Goal: Task Accomplishment & Management: Use online tool/utility

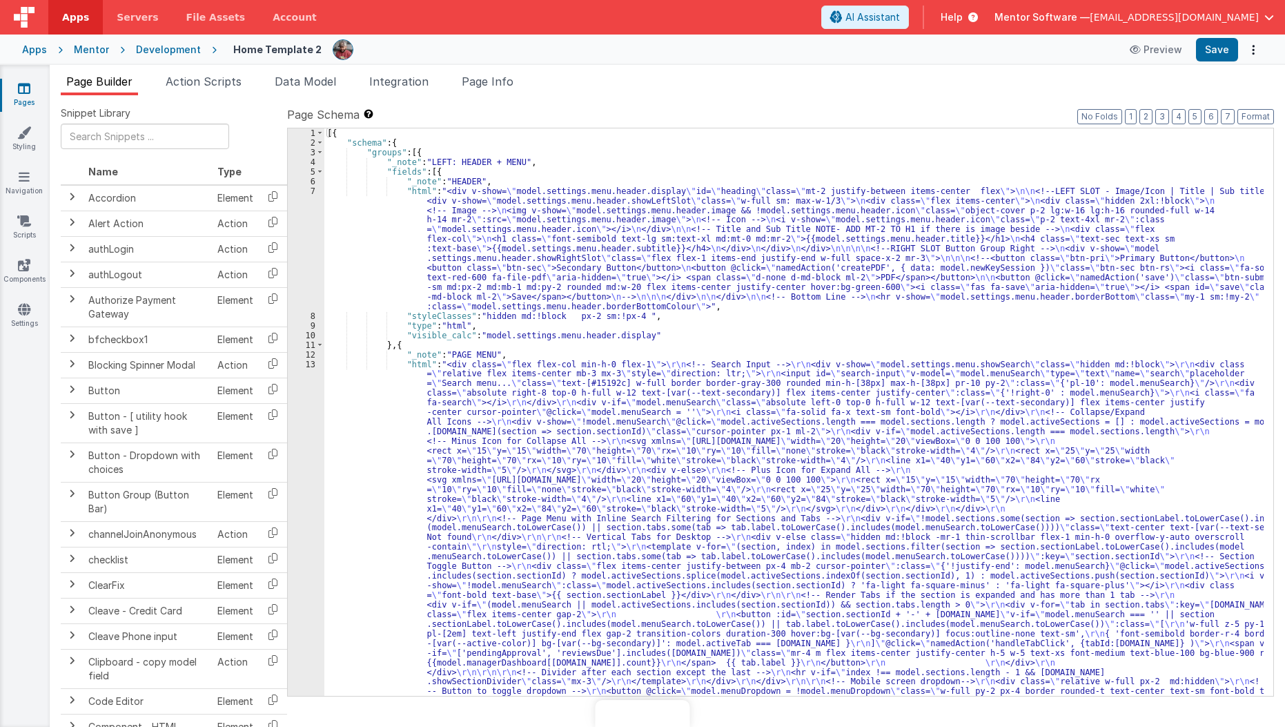
click at [20, 89] on icon at bounding box center [24, 88] width 12 height 14
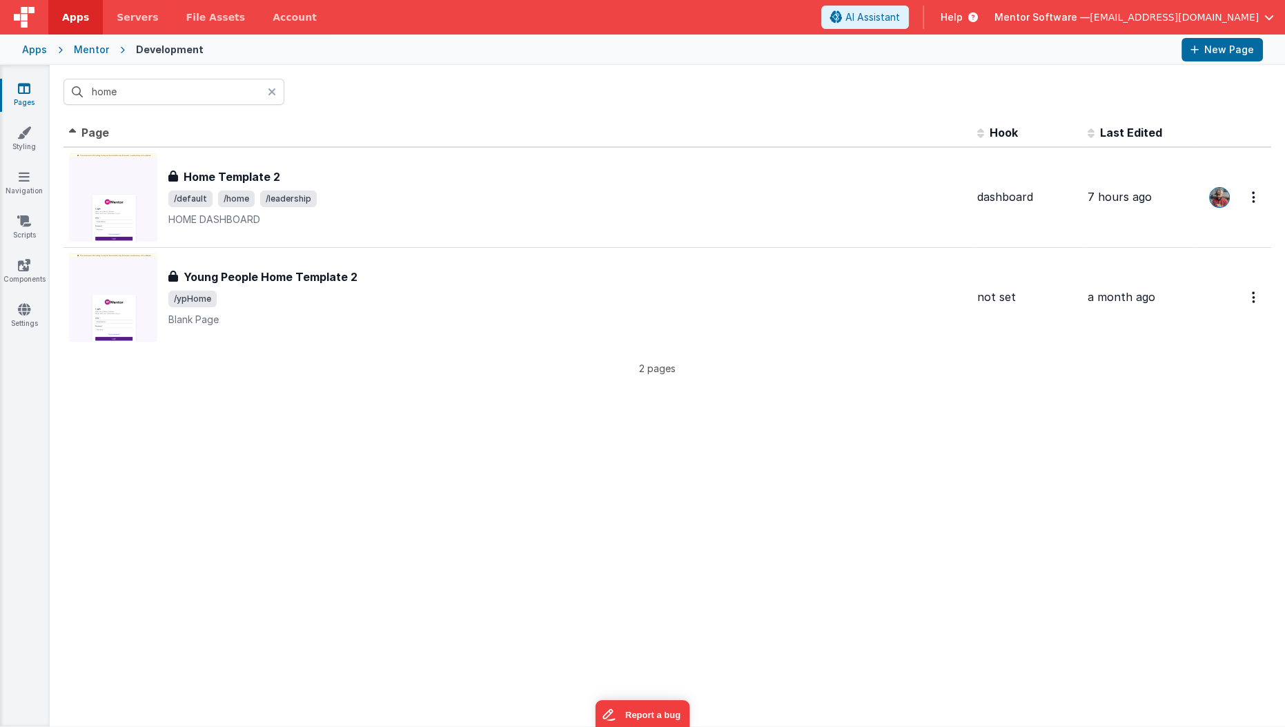
click at [144, 85] on input "home" at bounding box center [173, 92] width 221 height 26
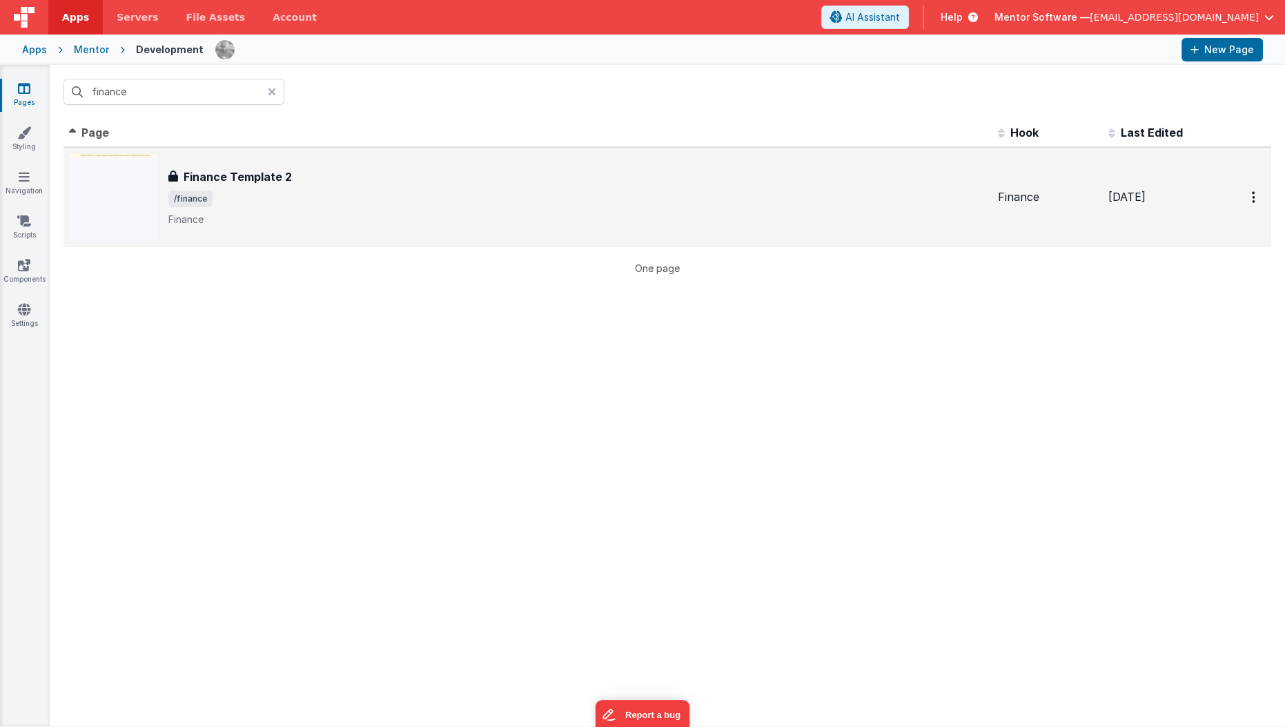
type input "finance"
click at [333, 217] on p "Finance" at bounding box center [577, 220] width 818 height 14
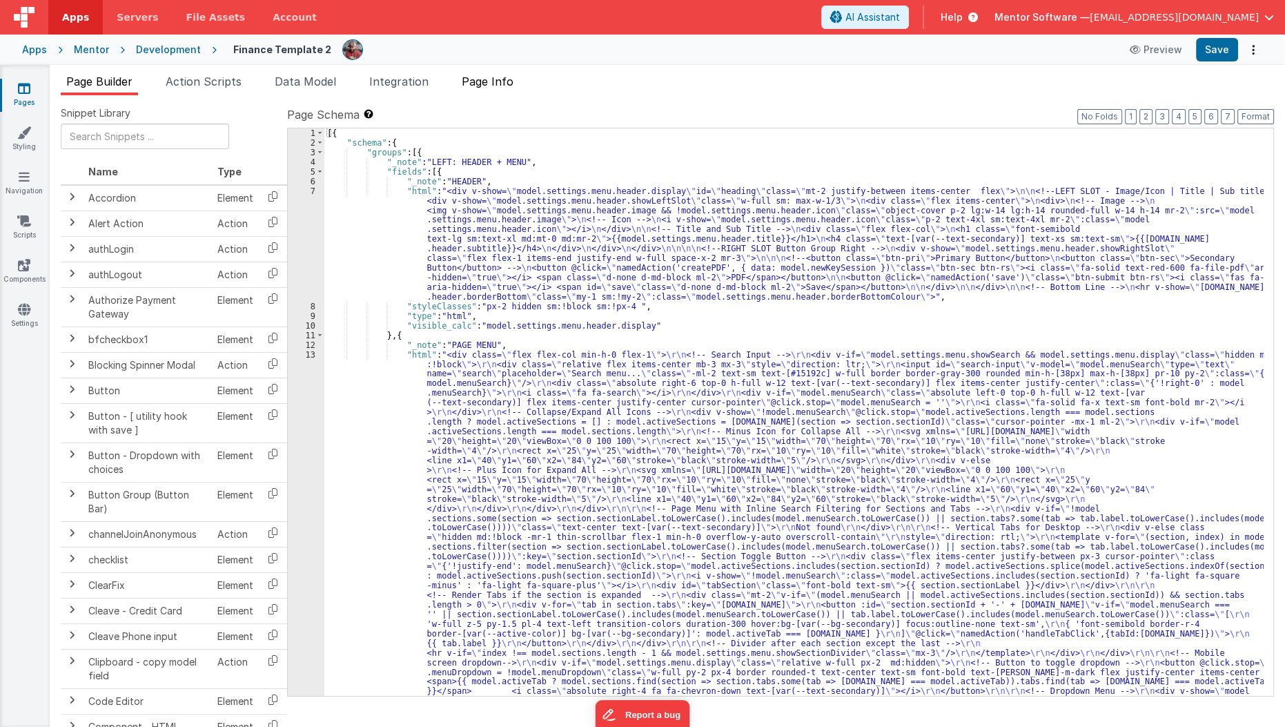
click at [519, 73] on li "Page Info" at bounding box center [487, 84] width 63 height 22
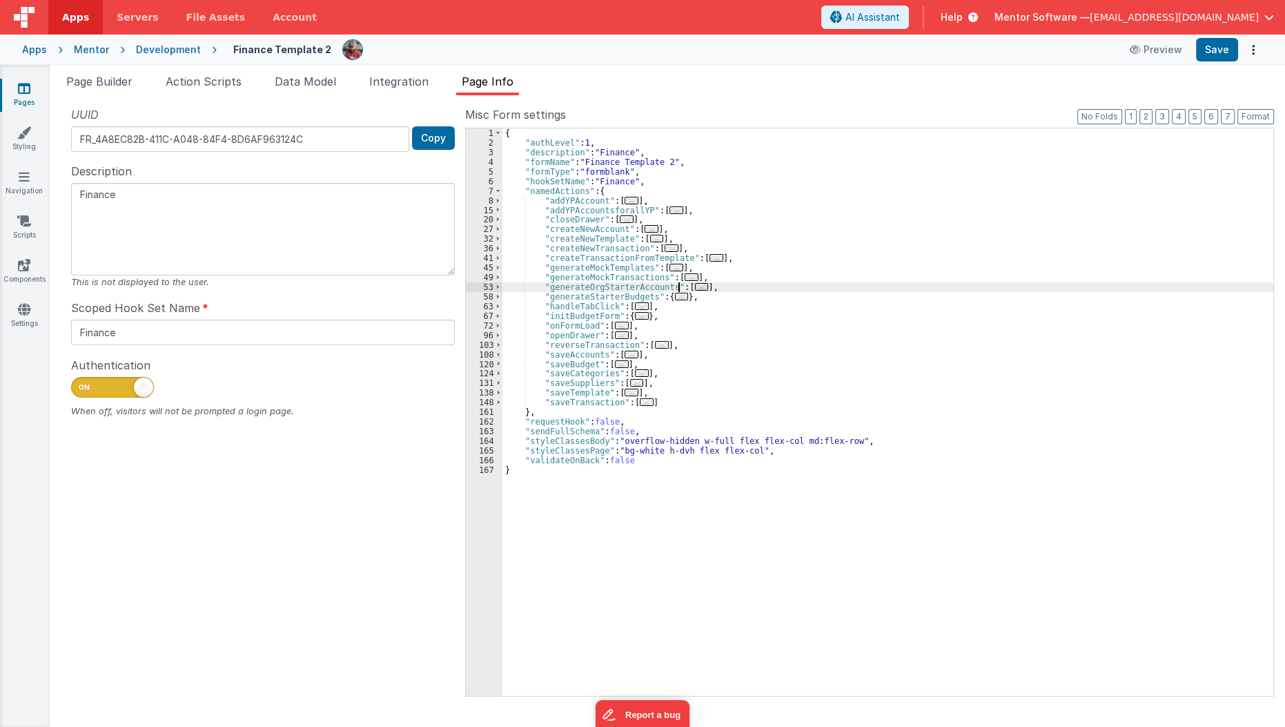
click at [685, 281] on span "..." at bounding box center [692, 277] width 14 height 8
click at [695, 283] on span "..." at bounding box center [702, 287] width 14 height 8
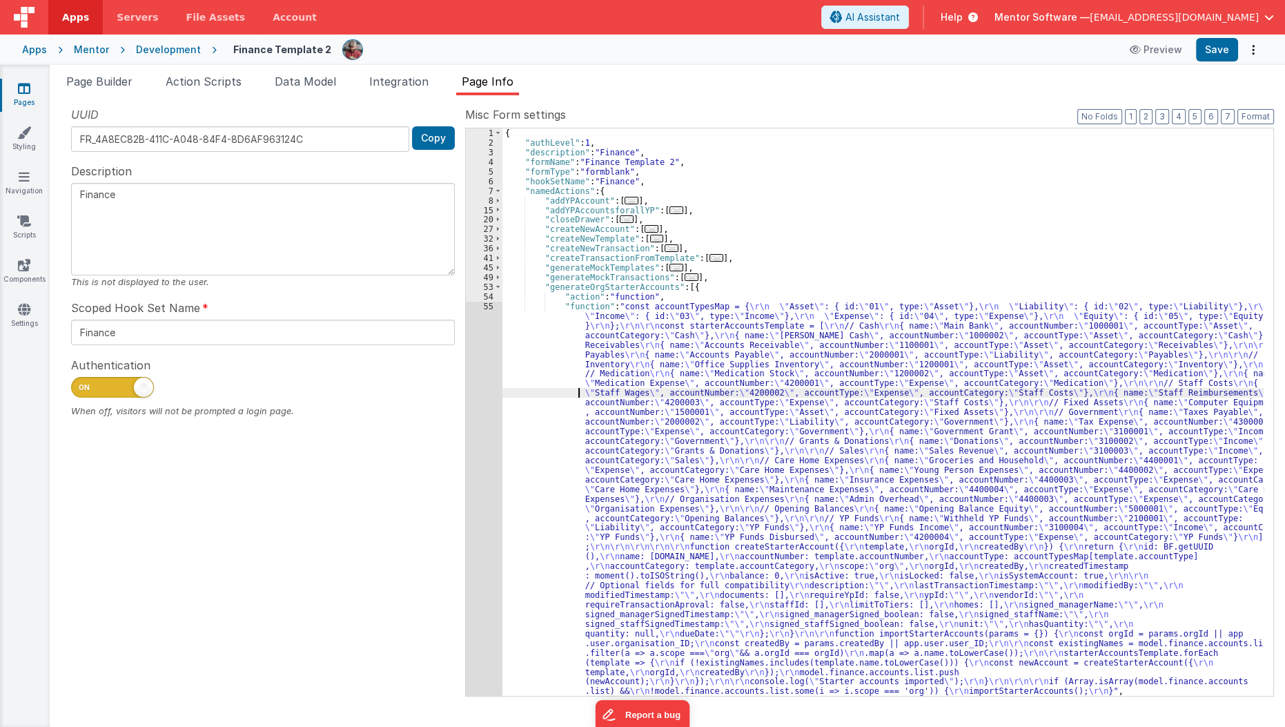
click at [561, 394] on div "{ "authLevel" : 1 , "description" : "Finance" , "formName" : "Finance Template …" at bounding box center [883, 421] width 762 height 587
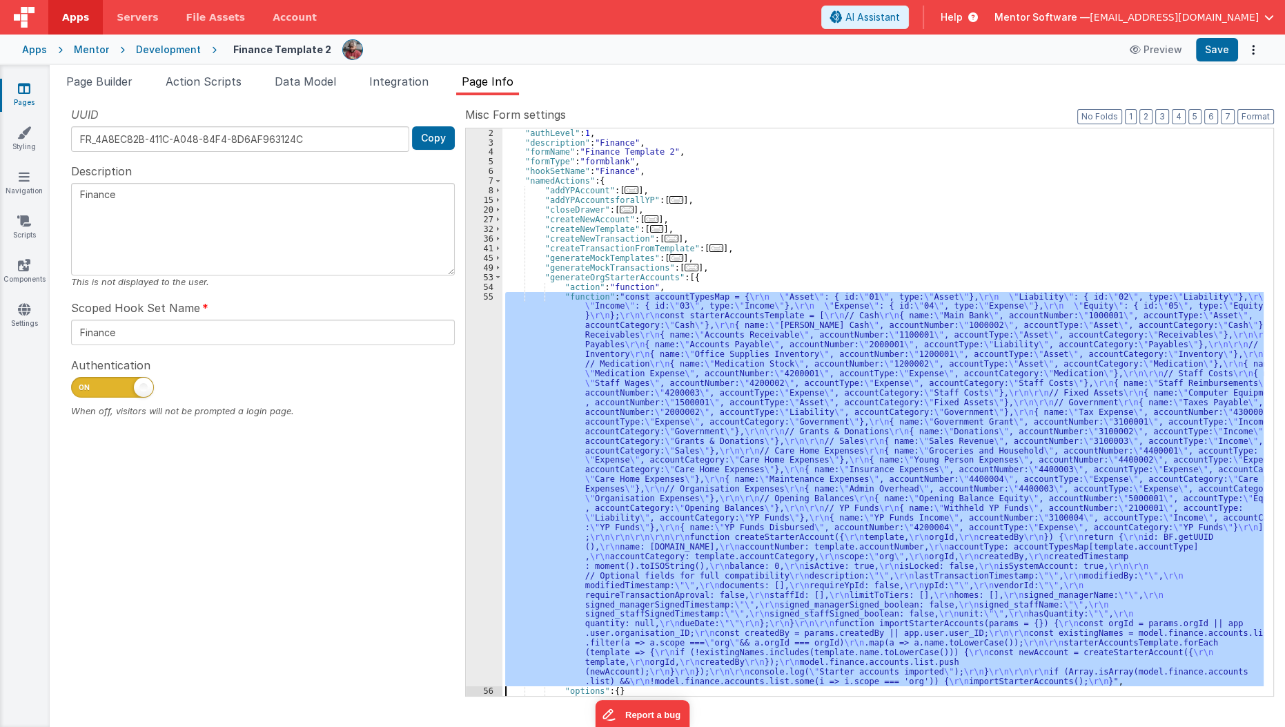
click at [476, 424] on div "2 3 4 5 6 7 8 15 20 27 32 36 41 45 49 53 54 55 56 57 58" at bounding box center [484, 421] width 37 height 587
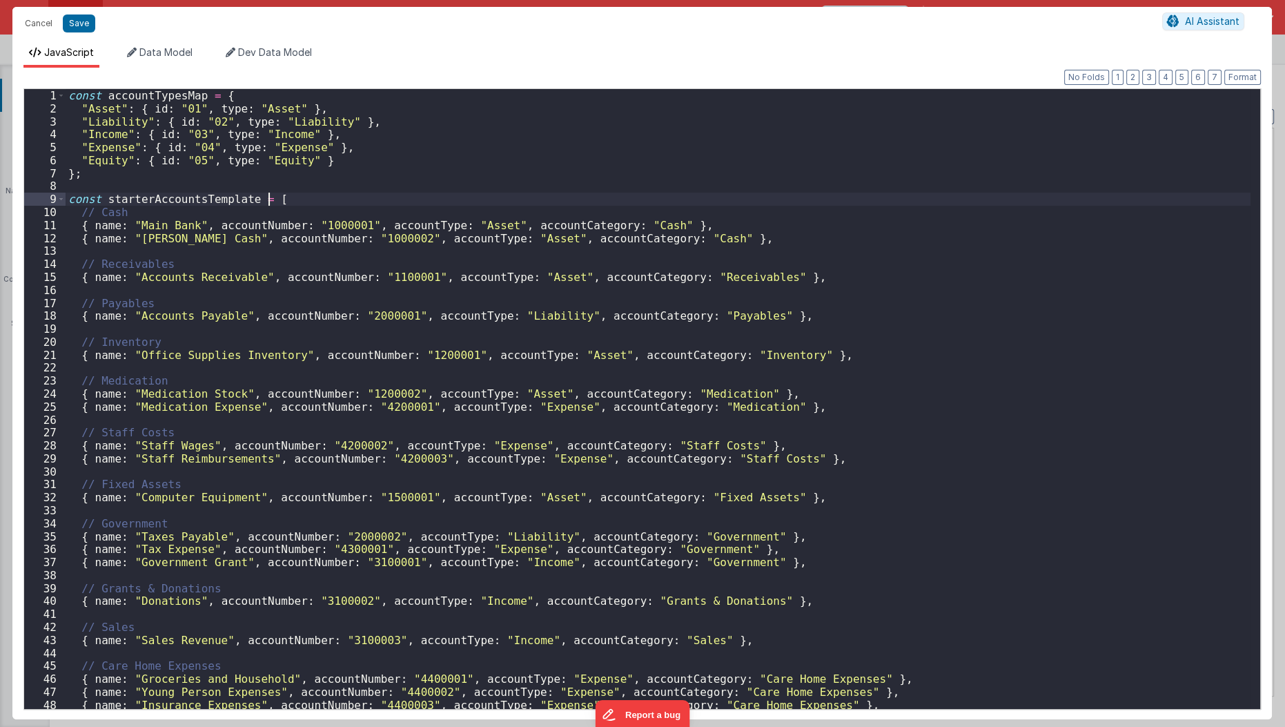
click at [468, 202] on div "const accountTypesMap = { "Asset" : { id : "01" , type : "Asset" } , "Liability…" at bounding box center [659, 412] width 1186 height 647
click at [707, 237] on div "const accountTypesMap = { "Asset" : { id : "01" , type : "Asset" } , "Liability…" at bounding box center [659, 412] width 1186 height 647
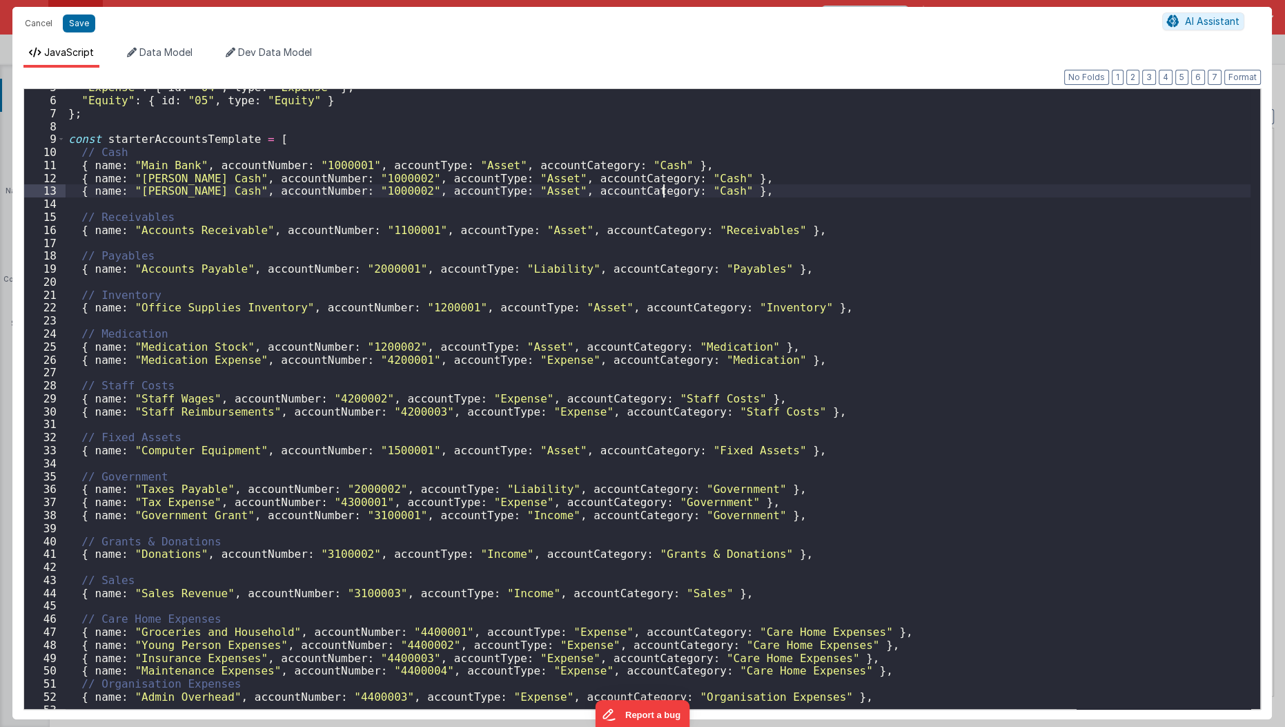
scroll to position [60, 0]
click at [363, 418] on div ""Expense" : { id : "04" , type : "Expense" } , "Equity" : { id : "05" , type : …" at bounding box center [659, 404] width 1186 height 647
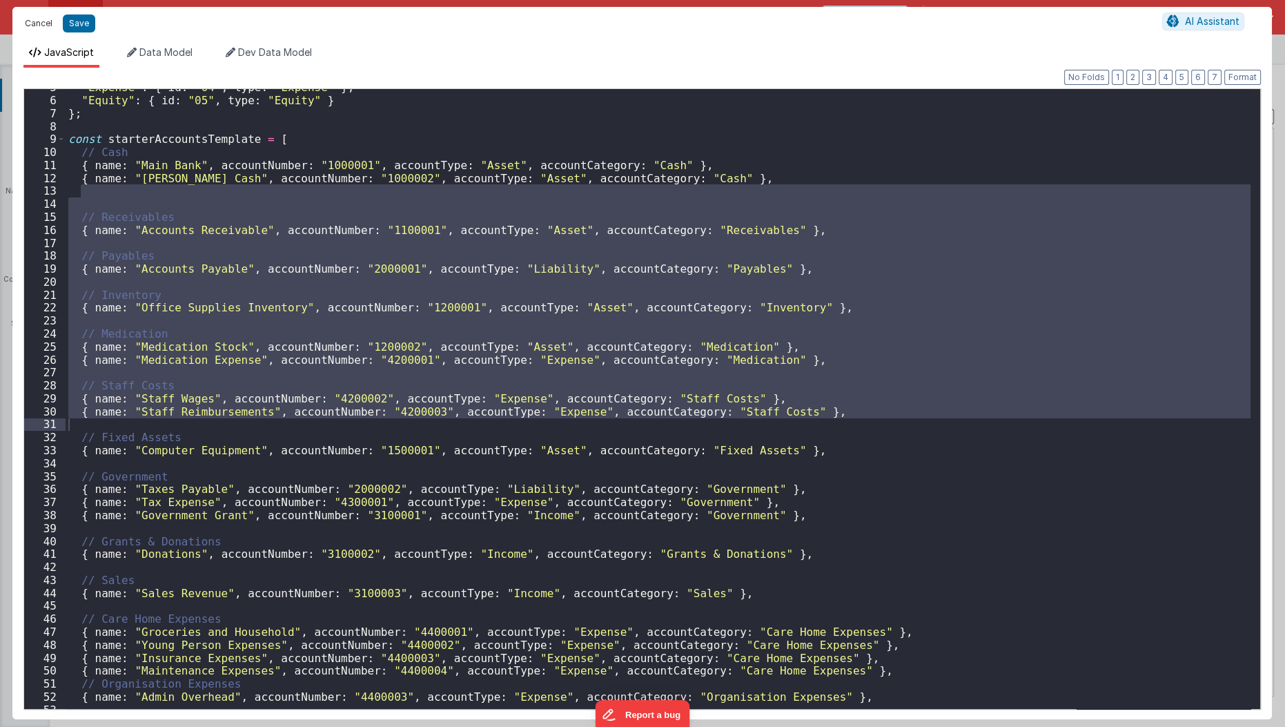
click at [32, 14] on button "Cancel" at bounding box center [38, 23] width 41 height 19
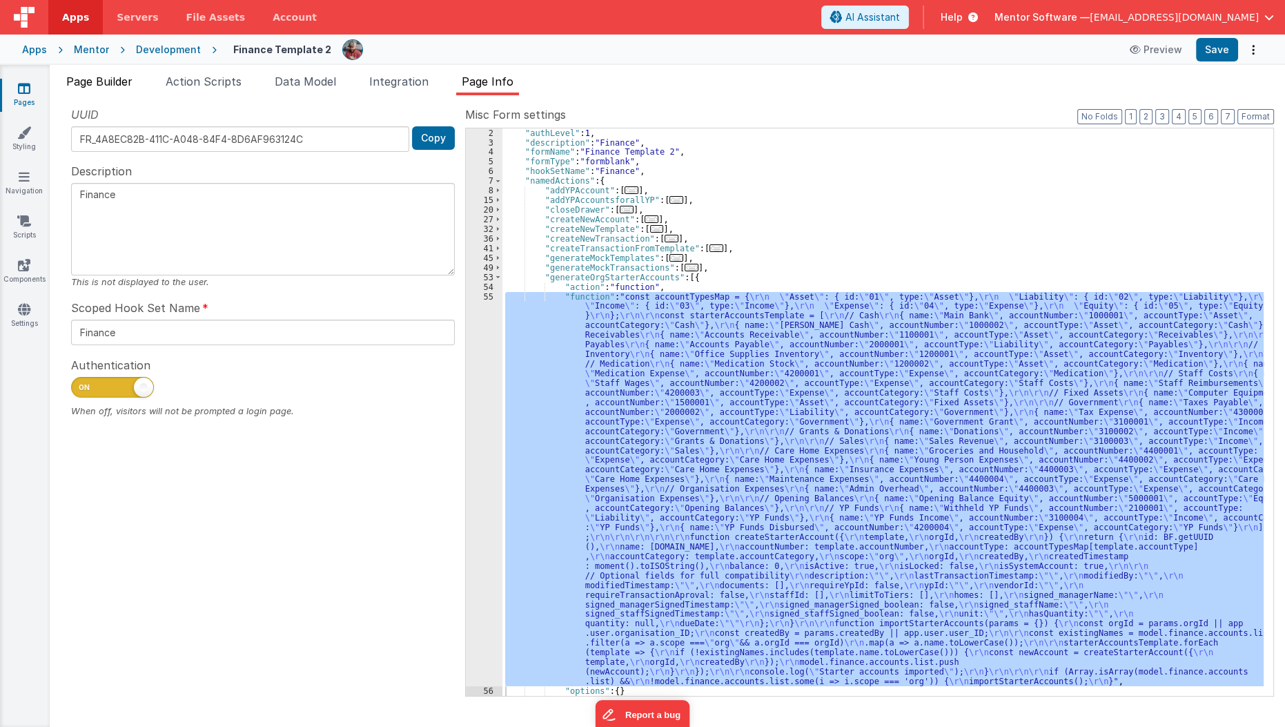
click at [110, 88] on li "Page Builder" at bounding box center [99, 84] width 77 height 22
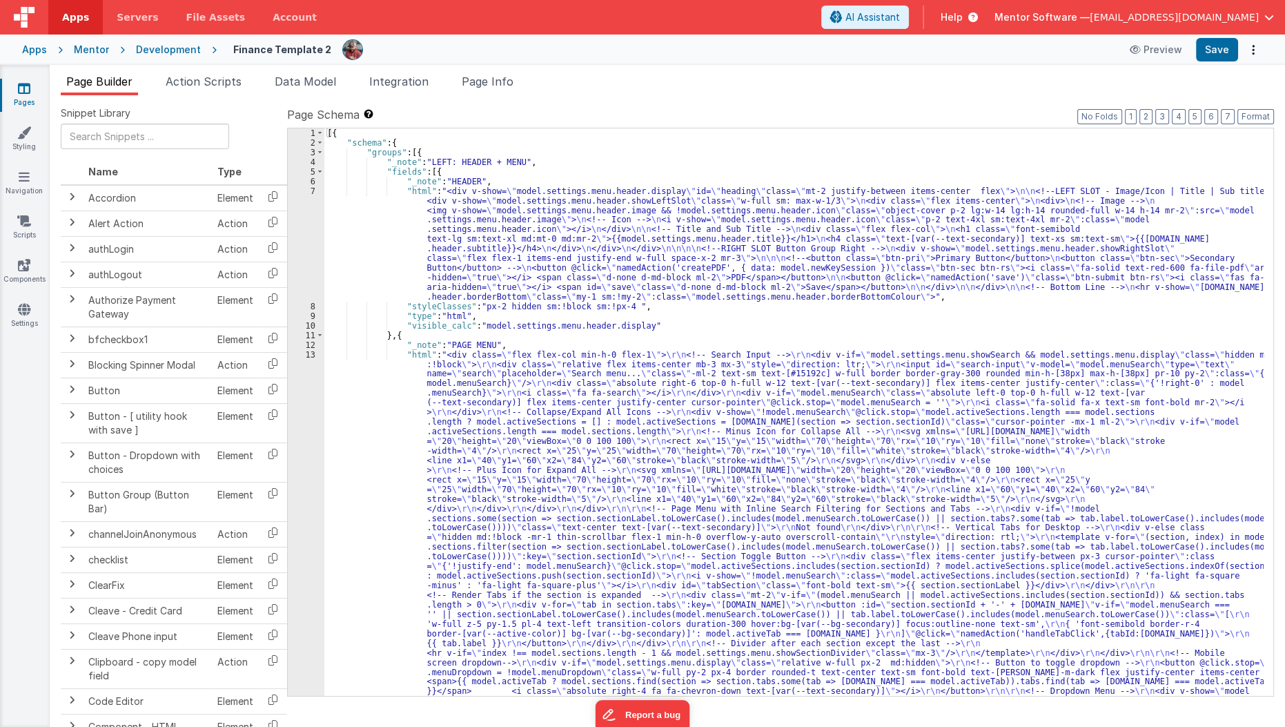
click at [545, 303] on div "[{ "schema" : { "groups" : [{ "_note" : "LEFT: HEADER + MENU" , "fields" : [{ "…" at bounding box center [794, 666] width 940 height 1077
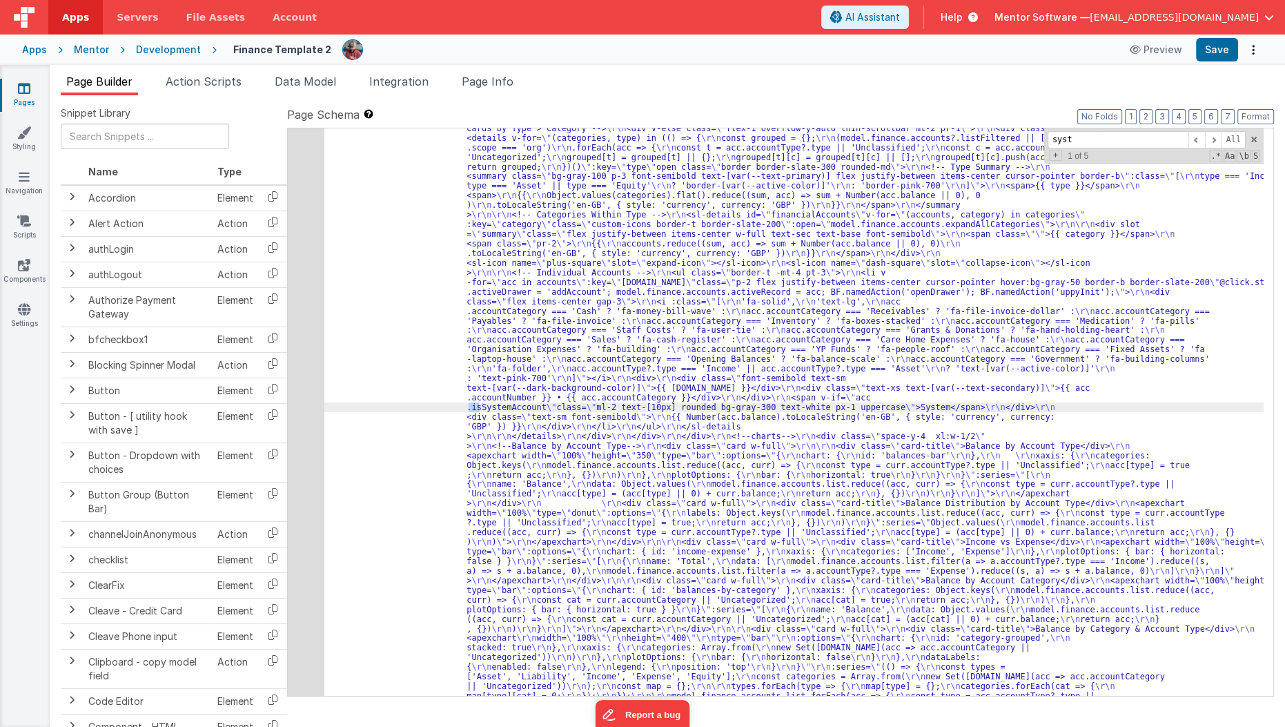
scroll to position [1544, 0]
type input "system"
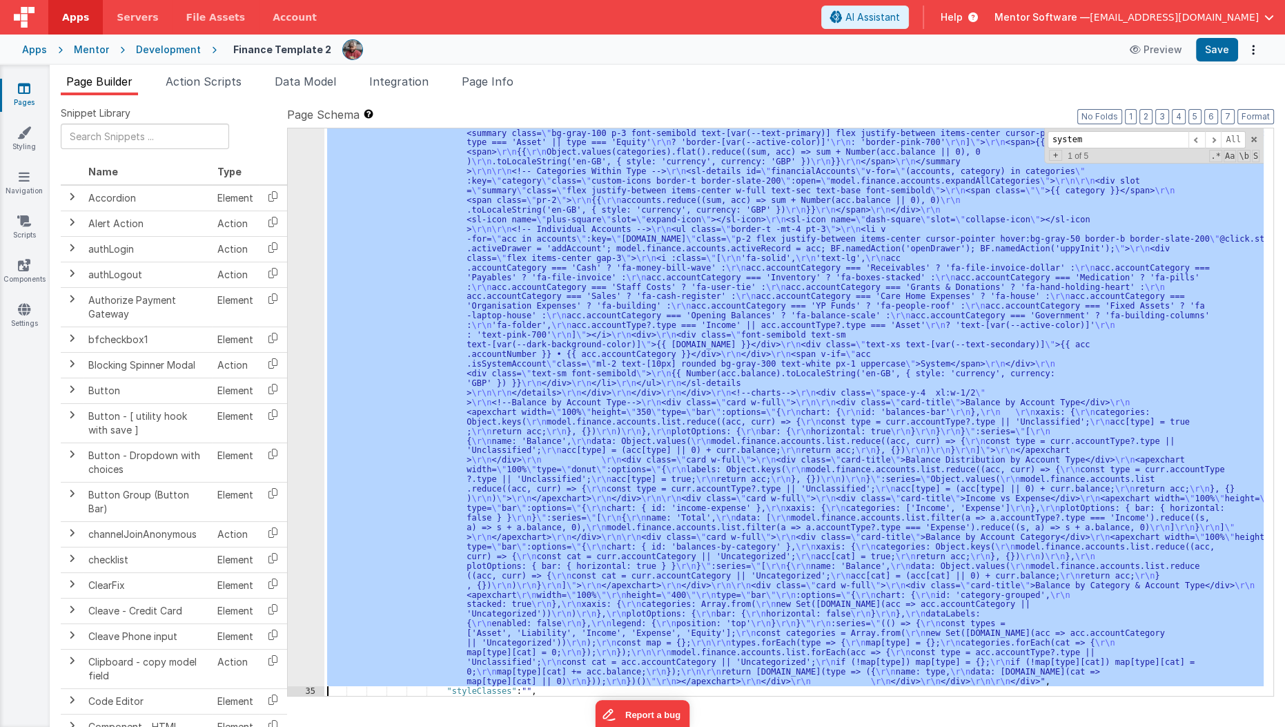
click at [306, 416] on div "34" at bounding box center [306, 248] width 37 height 875
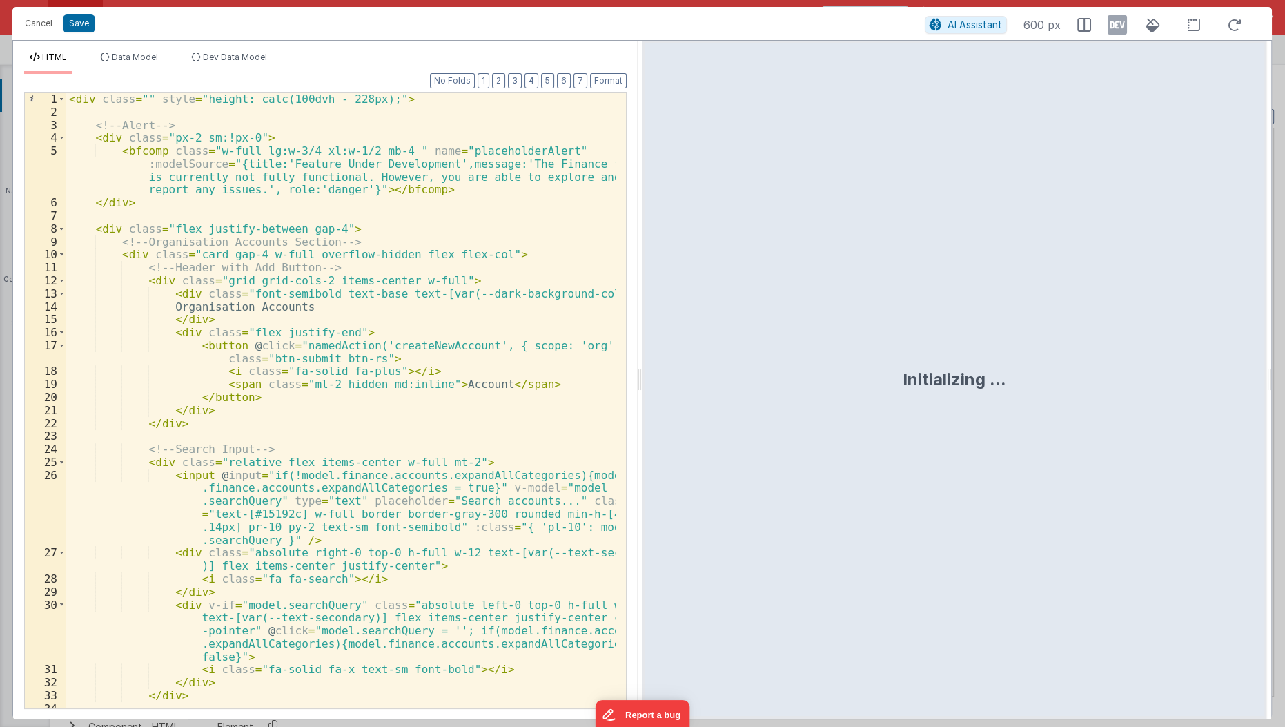
click at [306, 416] on div "< div class = "" style = "height: calc(100dvh - 228px);" > <!-- Alert --> < div…" at bounding box center [341, 413] width 551 height 643
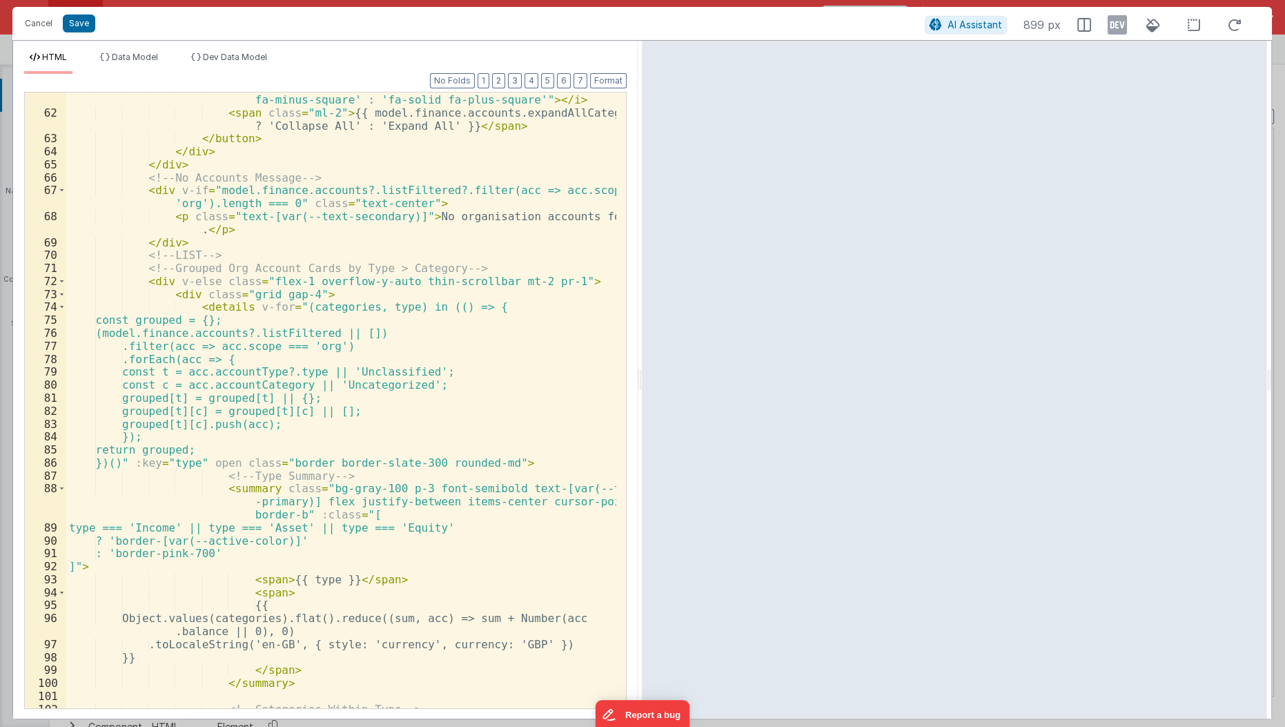
scroll to position [1101, 0]
click at [460, 411] on div "< i :class = "model.finance.accounts.expandAllCategories ? 'fa-solid fa-minus-s…" at bounding box center [341, 408] width 551 height 656
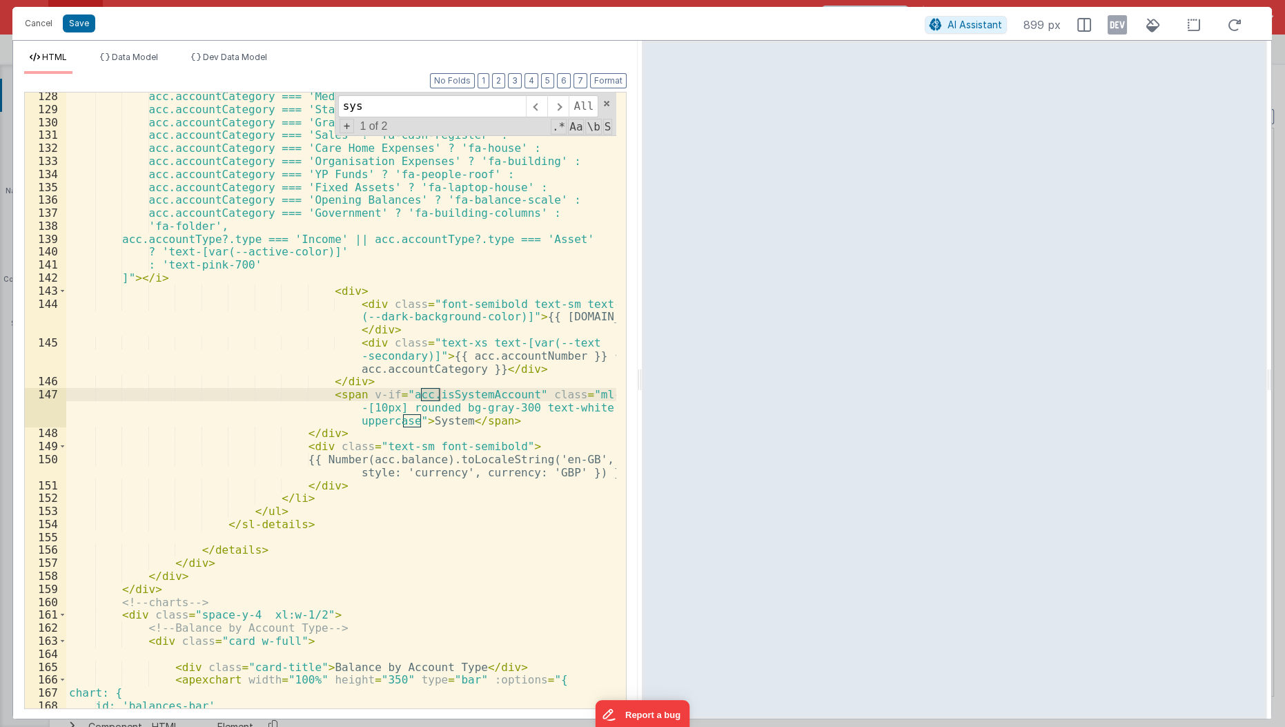
scroll to position [2168, 0]
type input "system"
click at [611, 99] on div "system All Replace All + 1 of 2 .* Aa \b S" at bounding box center [476, 113] width 282 height 43
click at [609, 101] on span at bounding box center [607, 104] width 10 height 10
click at [405, 396] on div "acc.accountCategory === 'Medication' ? 'fa-pills' : acc.accountCategory === 'St…" at bounding box center [341, 411] width 551 height 643
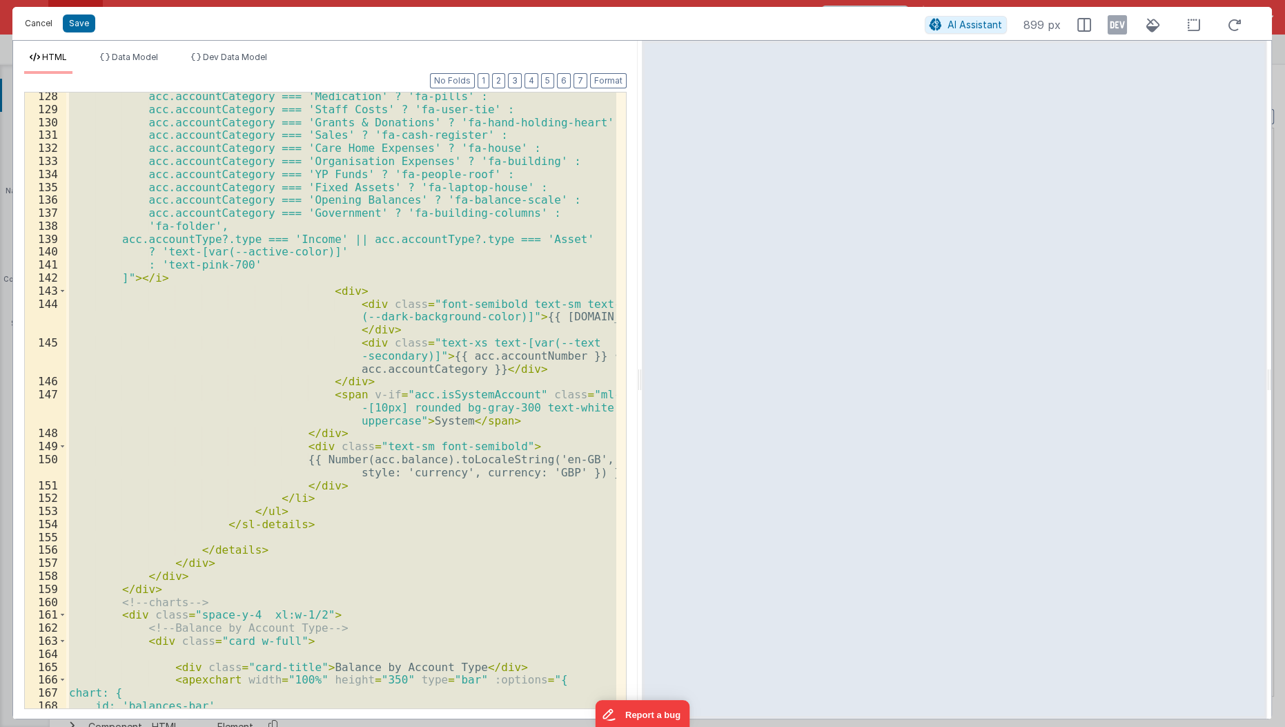
click at [37, 20] on button "Cancel" at bounding box center [38, 23] width 41 height 19
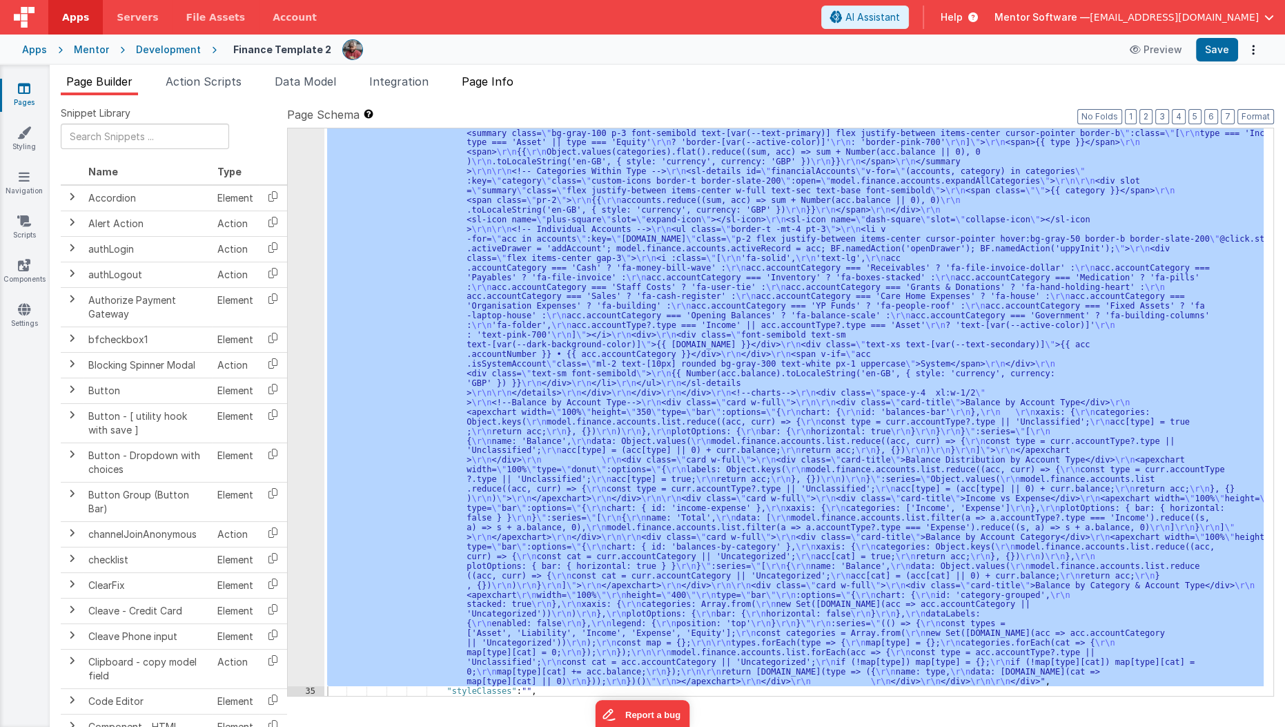
click at [498, 91] on li "Page Info" at bounding box center [487, 84] width 63 height 22
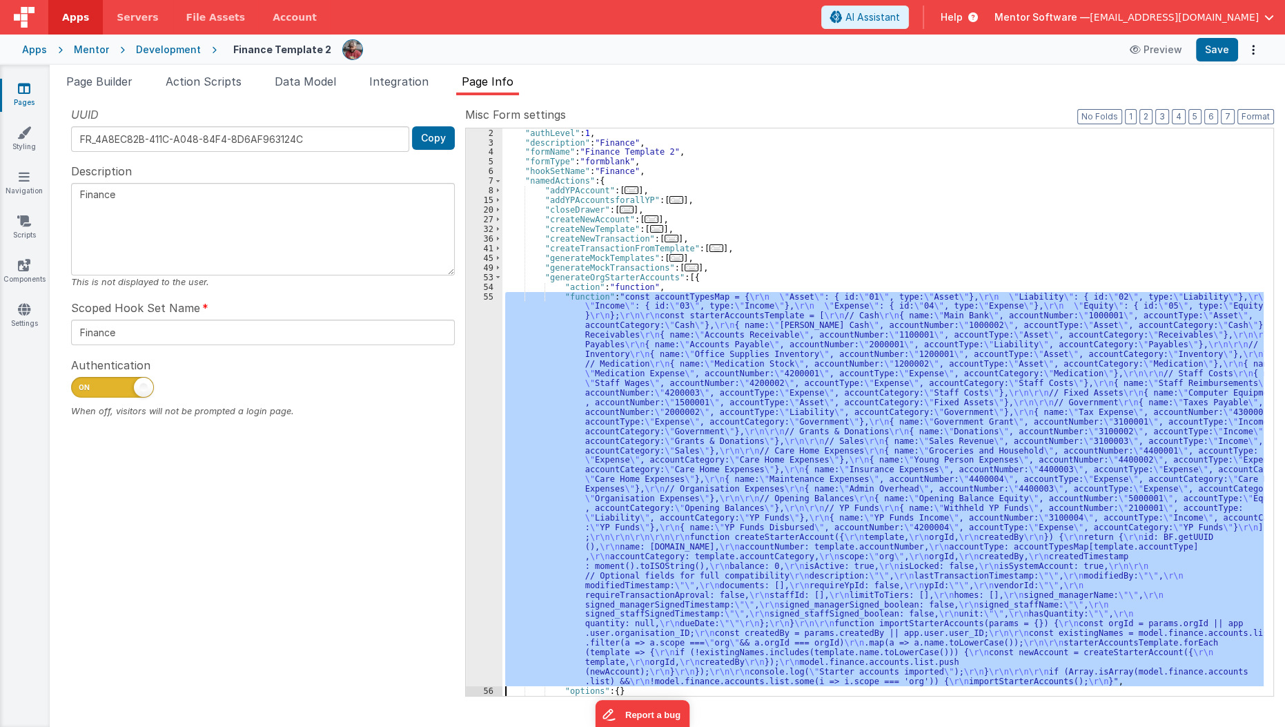
click at [484, 372] on div "55" at bounding box center [484, 489] width 37 height 395
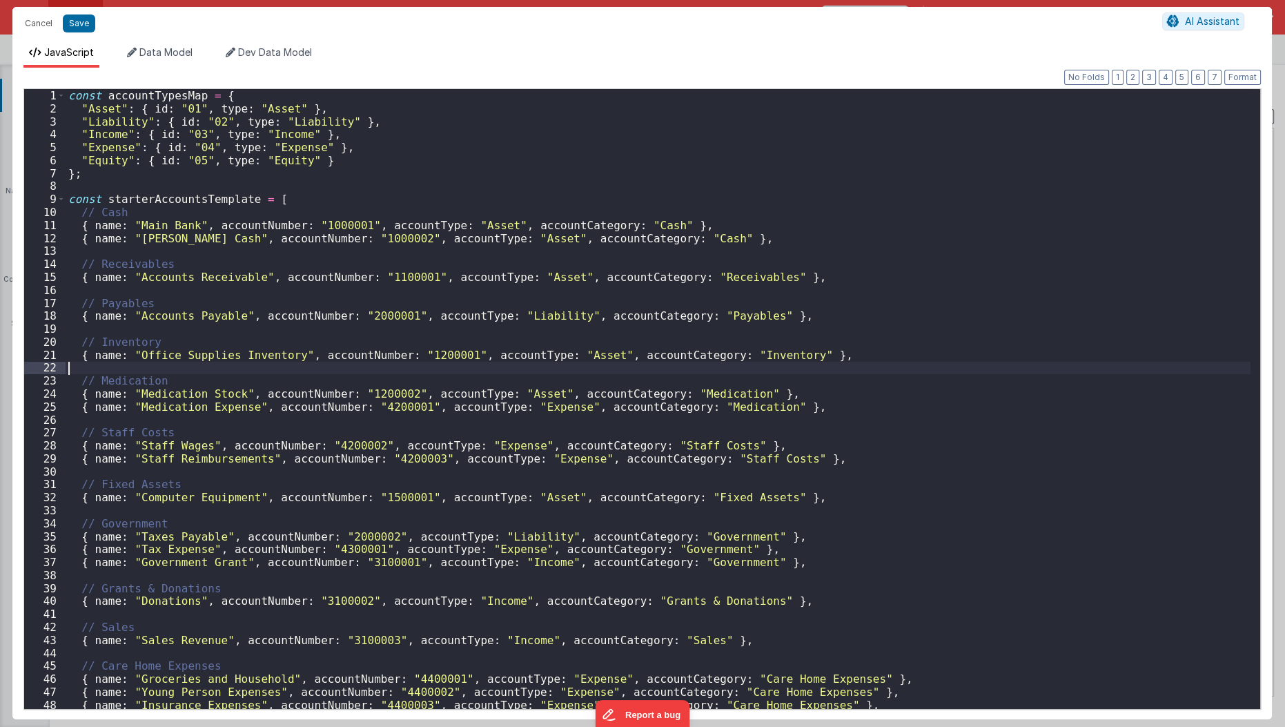
click at [484, 372] on div "const accountTypesMap = { "Asset" : { id : "01" , type : "Asset" } , "Liability…" at bounding box center [659, 412] width 1186 height 647
